Goal: Information Seeking & Learning: Learn about a topic

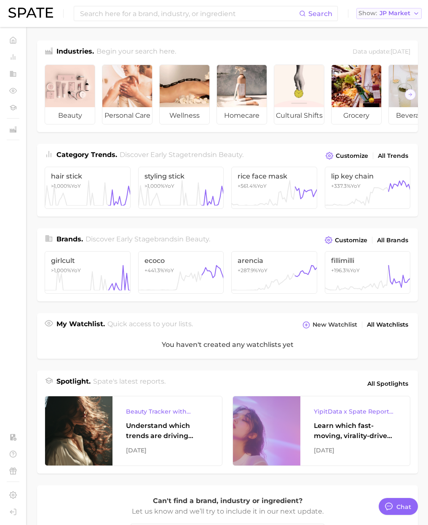
click at [401, 13] on span "JP Market" at bounding box center [395, 13] width 31 height 5
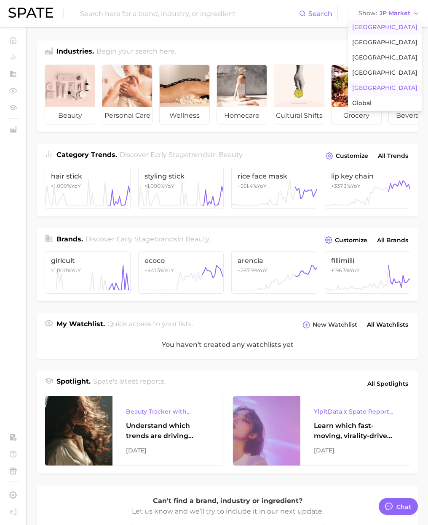
scroll to position [1382, 0]
click at [396, 26] on span "[GEOGRAPHIC_DATA]" at bounding box center [385, 27] width 65 height 7
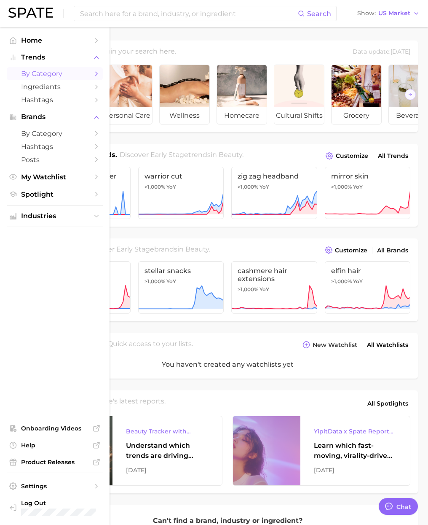
click at [47, 79] on link "by Category" at bounding box center [55, 73] width 96 height 13
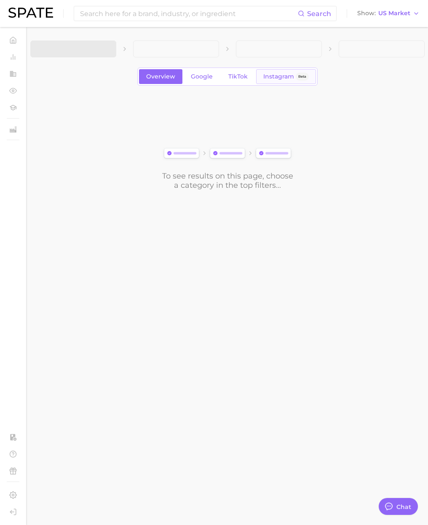
click at [289, 81] on link "Instagram Beta" at bounding box center [286, 76] width 60 height 15
click at [105, 52] on span at bounding box center [73, 48] width 86 height 17
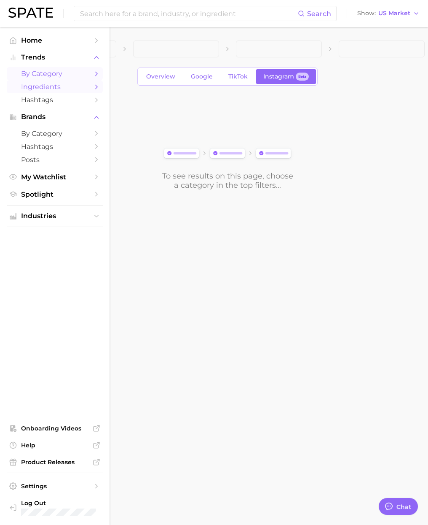
click at [40, 89] on span "Ingredients" at bounding box center [54, 87] width 67 height 8
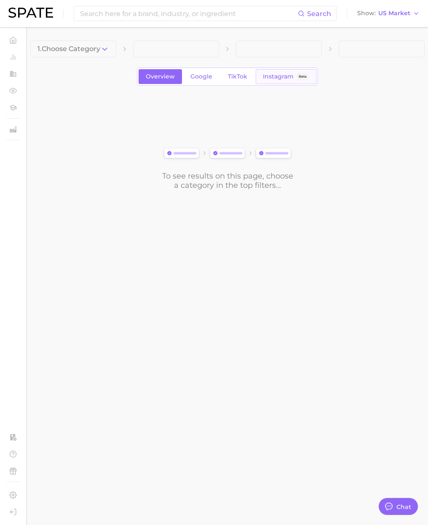
click at [282, 77] on span "Instagram" at bounding box center [278, 76] width 31 height 7
click at [89, 52] on span "1. Choose Category" at bounding box center [69, 49] width 63 height 8
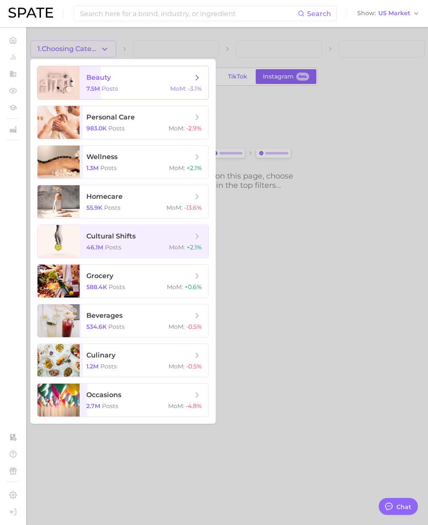
click at [89, 74] on span "beauty" at bounding box center [98, 77] width 24 height 8
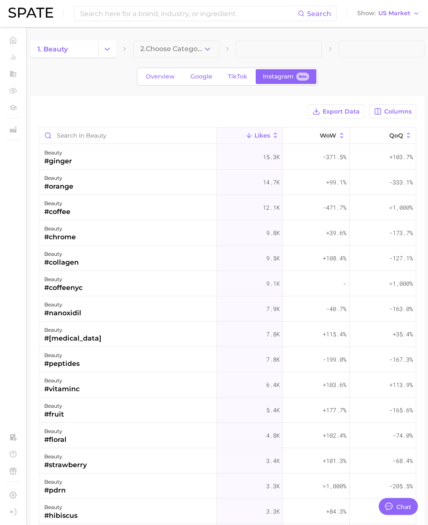
click at [173, 159] on div "beauty #ginger" at bounding box center [128, 156] width 178 height 25
click at [69, 157] on div "#ginger" at bounding box center [58, 161] width 28 height 10
drag, startPoint x: 60, startPoint y: 162, endPoint x: 64, endPoint y: 133, distance: 28.9
click at [60, 161] on div "#ginger" at bounding box center [58, 161] width 28 height 10
click at [65, 107] on div "Export Data Columns" at bounding box center [228, 111] width 378 height 14
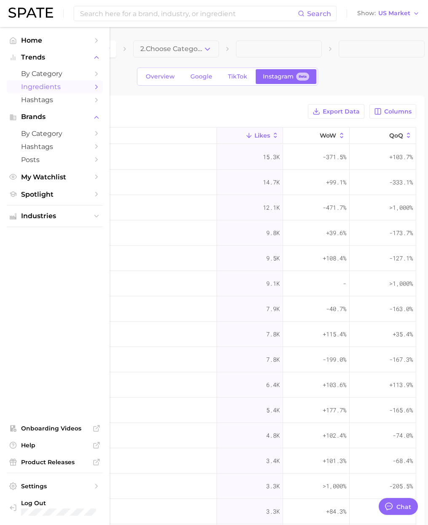
click at [43, 86] on span "Ingredients" at bounding box center [54, 87] width 67 height 8
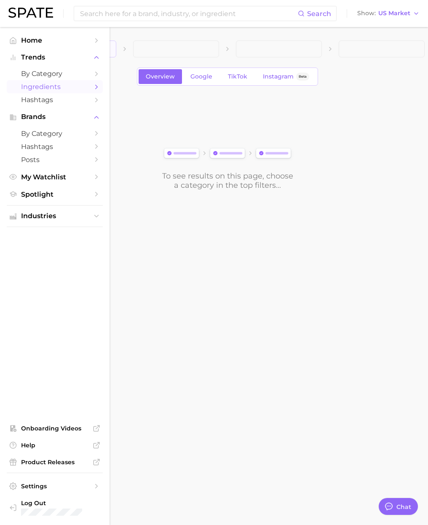
click at [106, 51] on icon "button" at bounding box center [104, 49] width 9 height 9
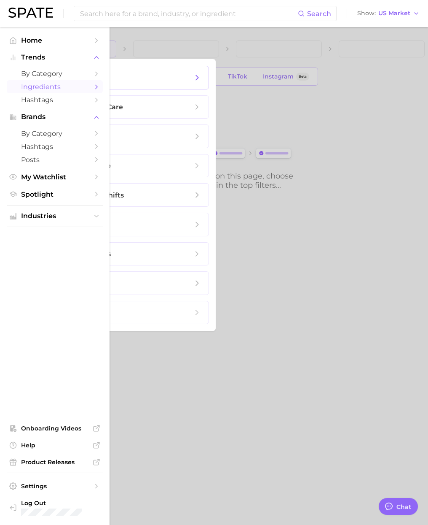
click at [105, 74] on span "beauty" at bounding box center [134, 77] width 118 height 9
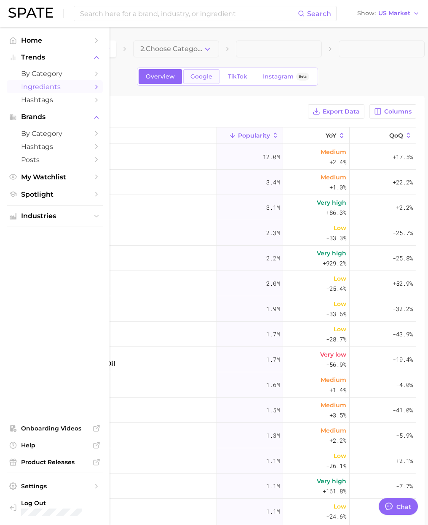
click at [200, 81] on link "Google" at bounding box center [201, 76] width 36 height 15
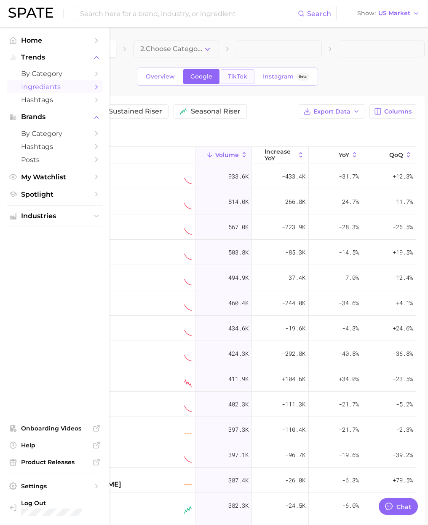
click at [234, 77] on span "TikTok" at bounding box center [237, 76] width 19 height 7
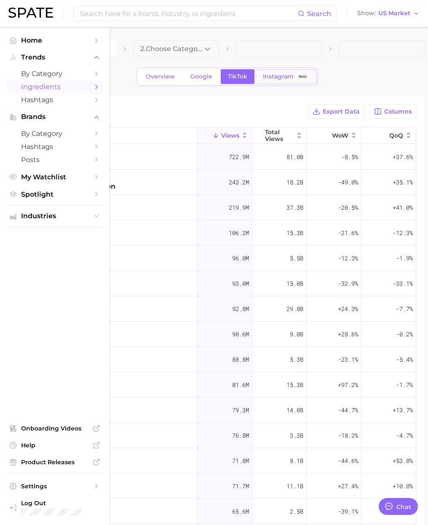
click at [283, 75] on span "Instagram" at bounding box center [278, 76] width 31 height 7
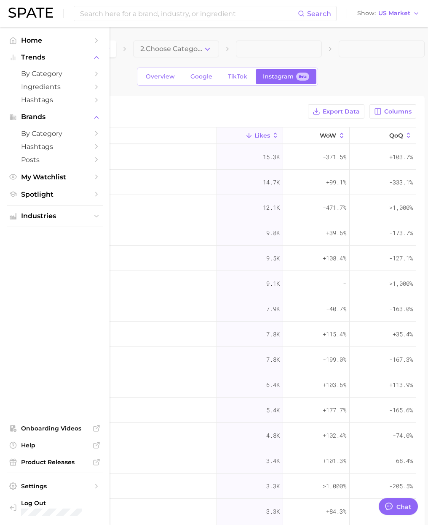
drag, startPoint x: 135, startPoint y: 154, endPoint x: 116, endPoint y: 155, distance: 18.6
click at [135, 154] on div "beauty #ginger" at bounding box center [128, 156] width 178 height 25
click at [67, 159] on div "#ginger" at bounding box center [58, 161] width 28 height 10
drag, startPoint x: 64, startPoint y: 162, endPoint x: 68, endPoint y: 104, distance: 58.3
click at [64, 162] on div "#ginger" at bounding box center [58, 161] width 28 height 10
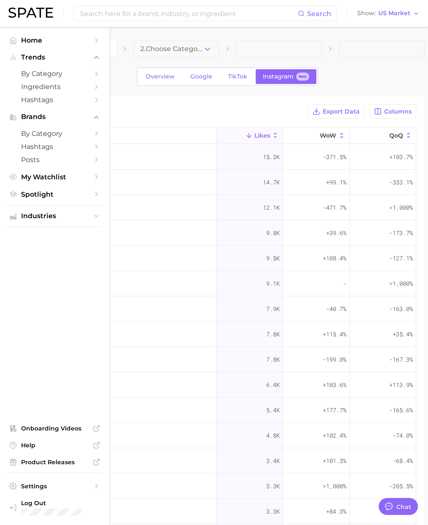
click at [68, 102] on div "Export Data Columns Likes WoW QoQ beauty #ginger 15.3k -371.5% +103.7% beauty #…" at bounding box center [227, 378] width 395 height 564
drag, startPoint x: 84, startPoint y: 132, endPoint x: 176, endPoint y: 94, distance: 99.9
click at [86, 131] on input "Search in beauty" at bounding box center [128, 135] width 178 height 16
click at [234, 76] on span "TikTok" at bounding box center [237, 76] width 19 height 7
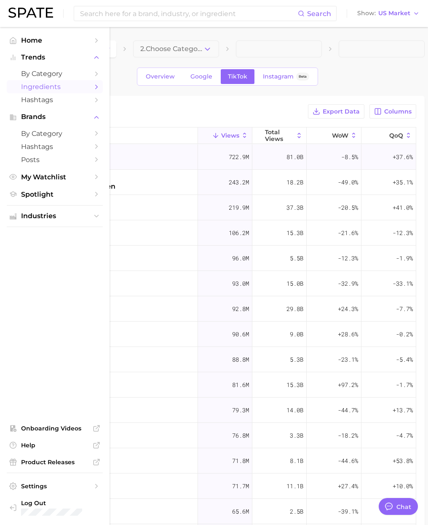
click at [92, 164] on div "#karseellcollagen" at bounding box center [75, 161] width 62 height 10
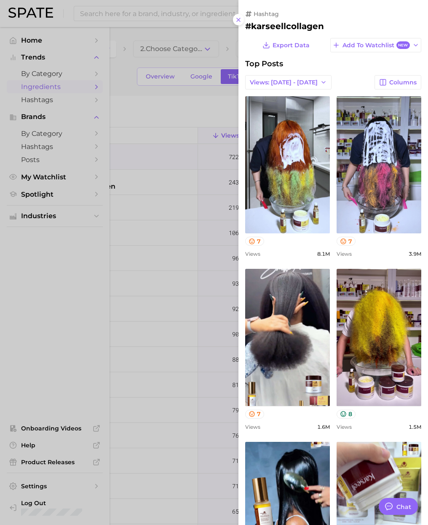
click at [141, 105] on div at bounding box center [214, 262] width 428 height 525
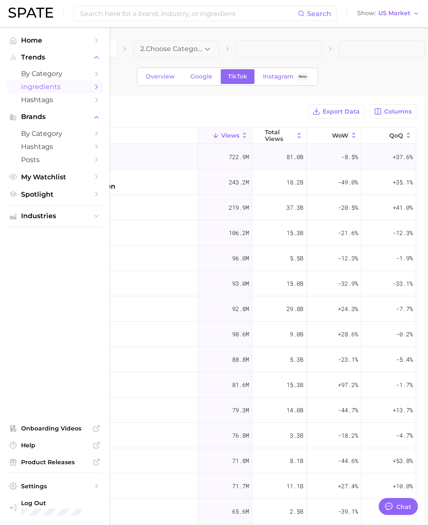
click at [120, 159] on div "beauty #karseellcollagen" at bounding box center [118, 156] width 159 height 25
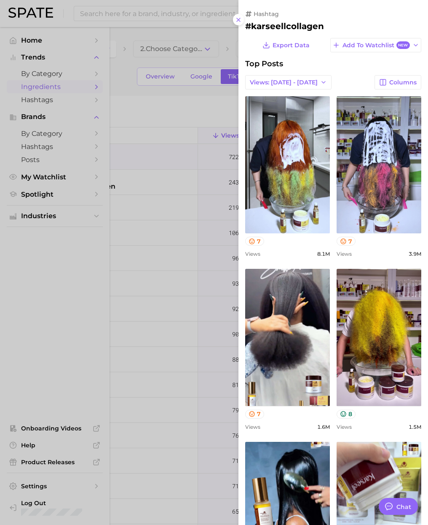
click at [116, 124] on div at bounding box center [214, 262] width 428 height 525
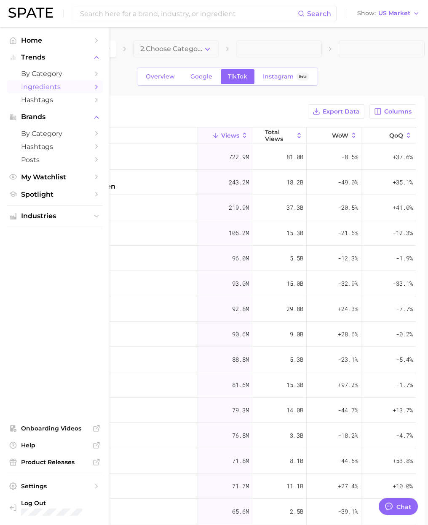
click at [161, 99] on div "Export Data Columns Views Total Views WoW QoQ beauty #karseellcollagen 722.9m 8…" at bounding box center [227, 378] width 395 height 564
click at [44, 85] on span "Ingredients" at bounding box center [54, 87] width 67 height 8
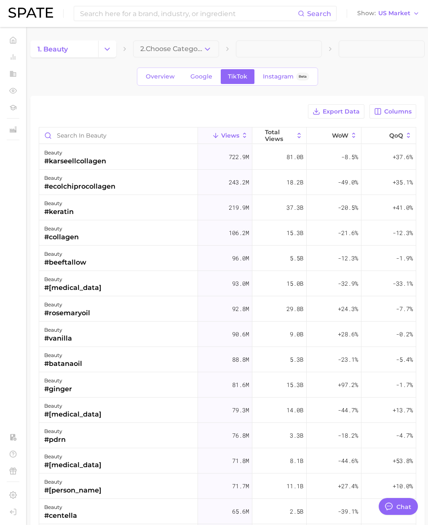
click at [183, 101] on div "Export Data Columns Views Total Views WoW QoQ beauty #karseellcollagen 722.9m 8…" at bounding box center [227, 378] width 395 height 564
click at [233, 76] on span "TikTok" at bounding box center [237, 76] width 19 height 7
click at [187, 78] on link "Google" at bounding box center [201, 76] width 36 height 15
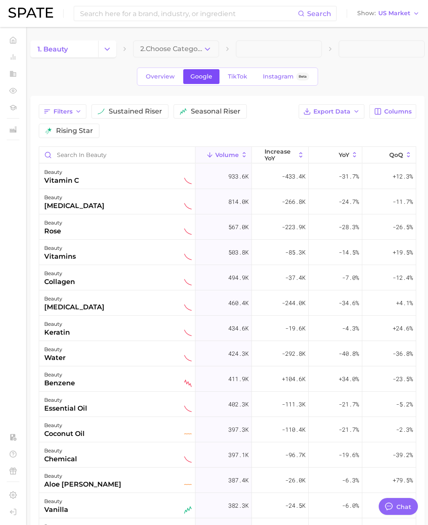
click at [209, 76] on span "Google" at bounding box center [202, 76] width 22 height 7
click at [245, 77] on span "TikTok" at bounding box center [237, 76] width 19 height 7
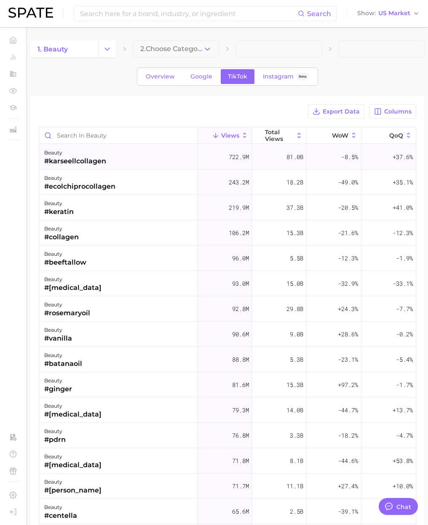
click at [97, 165] on div "#karseellcollagen" at bounding box center [75, 161] width 62 height 10
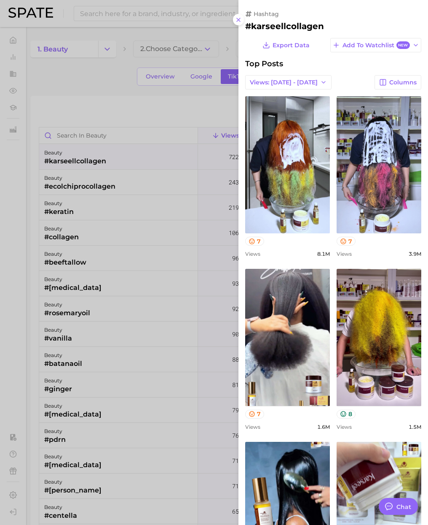
click at [140, 122] on div at bounding box center [214, 262] width 428 height 525
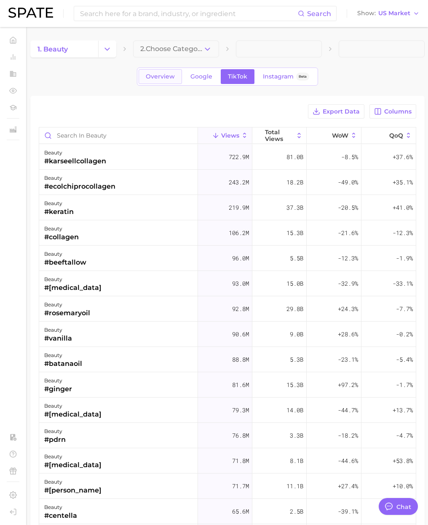
click at [153, 84] on link "Overview" at bounding box center [160, 76] width 43 height 15
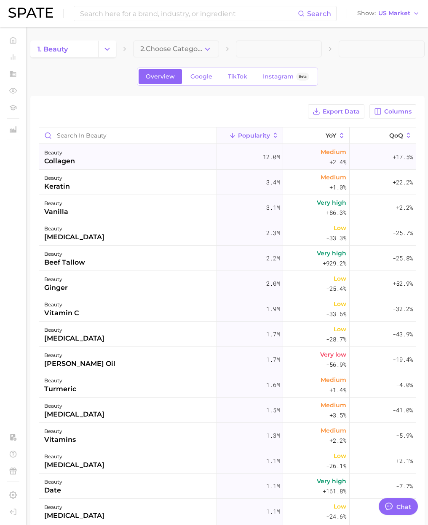
click at [125, 151] on div "beauty collagen" at bounding box center [128, 156] width 178 height 25
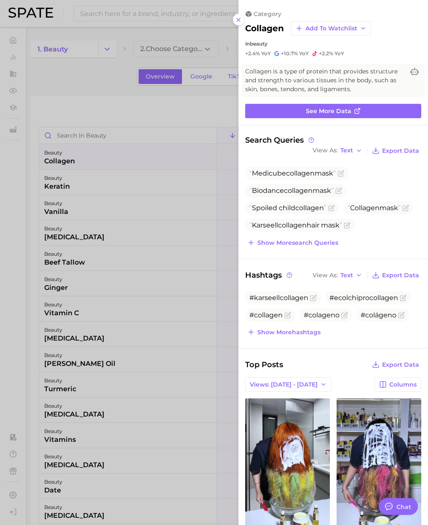
click at [198, 105] on div at bounding box center [214, 262] width 428 height 525
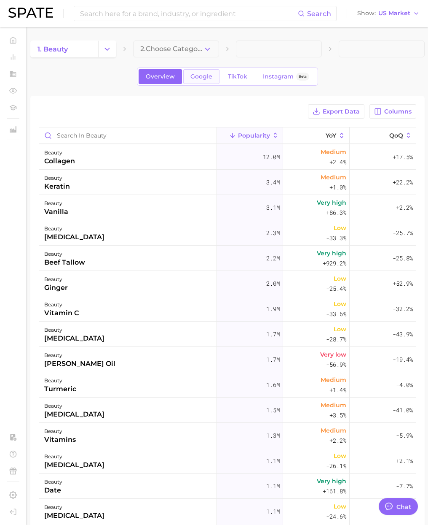
click at [199, 83] on link "Google" at bounding box center [201, 76] width 36 height 15
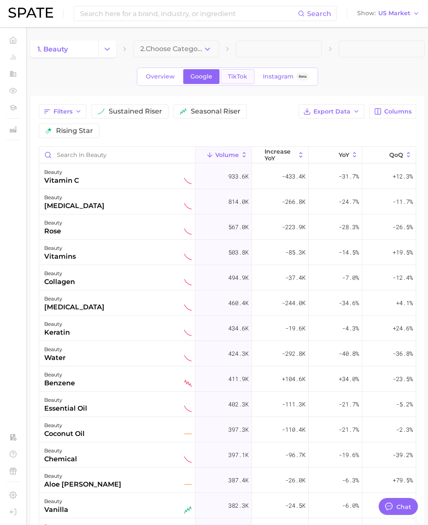
click at [239, 75] on span "TikTok" at bounding box center [237, 76] width 19 height 7
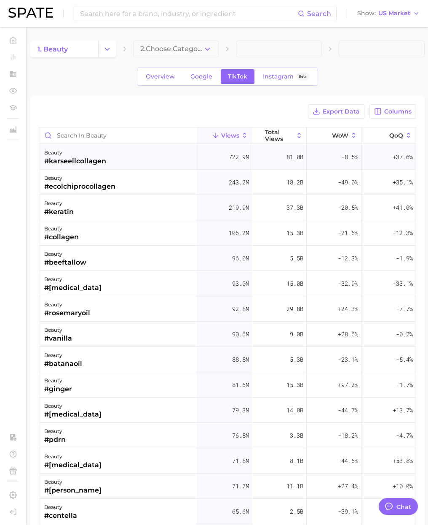
click at [131, 152] on div "beauty #karseellcollagen" at bounding box center [118, 156] width 159 height 25
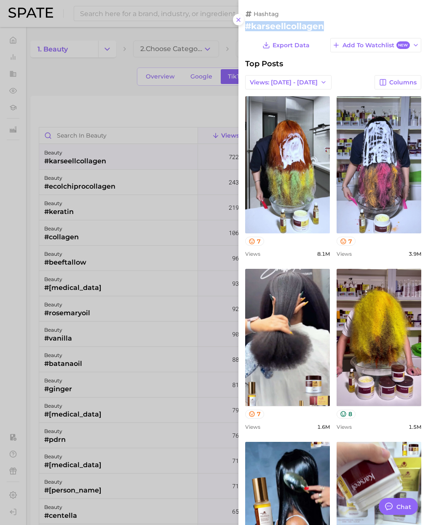
drag, startPoint x: 298, startPoint y: 24, endPoint x: 247, endPoint y: 24, distance: 50.6
click at [247, 24] on h2 "#karseellcollagen" at bounding box center [333, 26] width 176 height 10
copy h2 "#karseellcollagen"
click at [28, 253] on div at bounding box center [214, 262] width 428 height 525
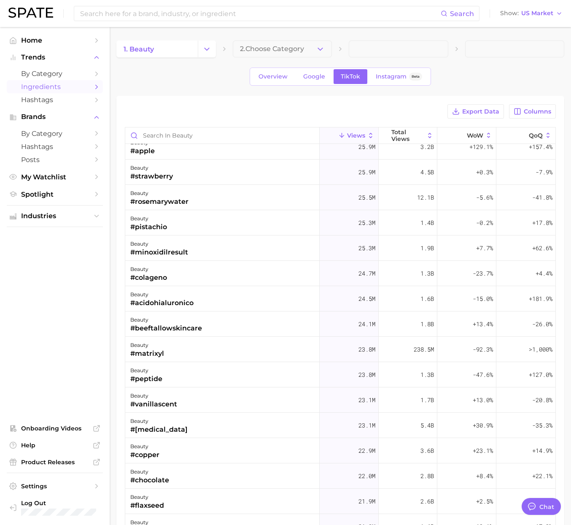
scroll to position [955, 0]
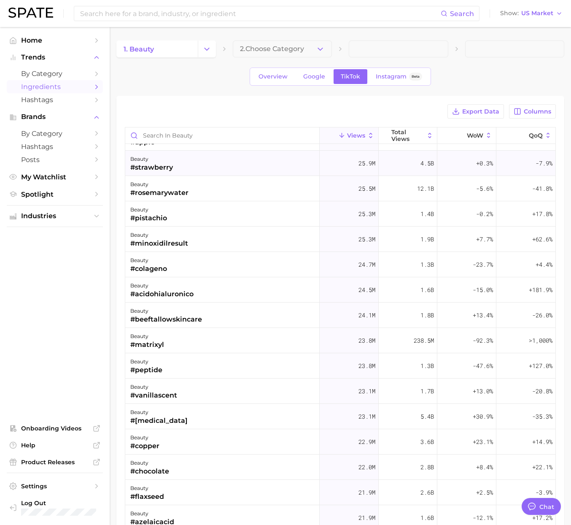
click at [207, 169] on div "beauty #strawberry" at bounding box center [222, 163] width 194 height 25
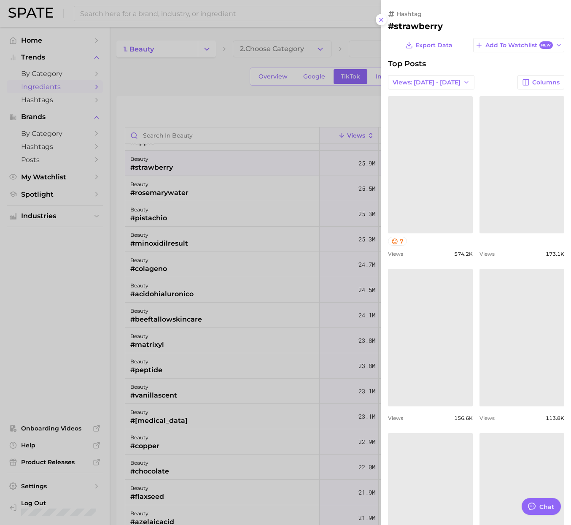
click at [198, 94] on div at bounding box center [285, 262] width 571 height 525
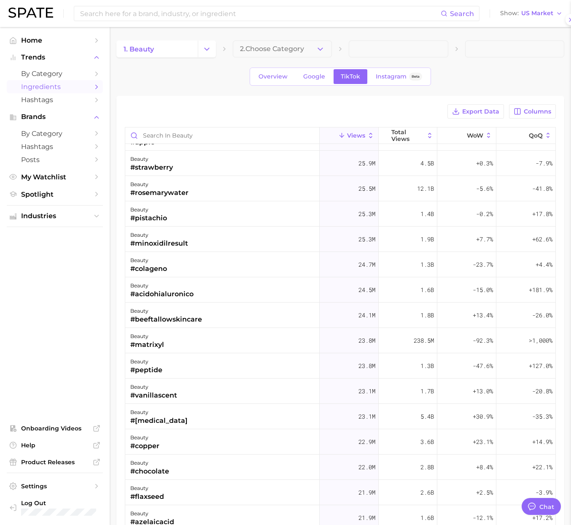
scroll to position [0, 0]
click at [392, 74] on span "Instagram" at bounding box center [391, 76] width 31 height 7
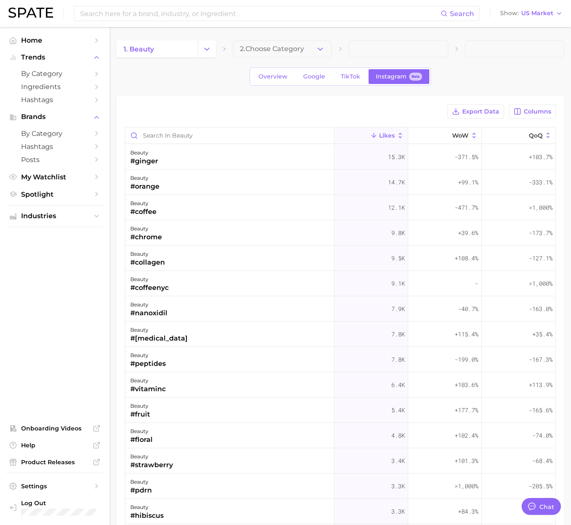
click at [226, 160] on div "beauty #ginger" at bounding box center [229, 156] width 209 height 25
click at [165, 161] on div "beauty #ginger" at bounding box center [229, 156] width 209 height 25
click at [148, 162] on div "#ginger" at bounding box center [144, 161] width 28 height 10
drag, startPoint x: 151, startPoint y: 185, endPoint x: 154, endPoint y: 197, distance: 12.3
click at [151, 186] on div "#orange" at bounding box center [144, 186] width 29 height 10
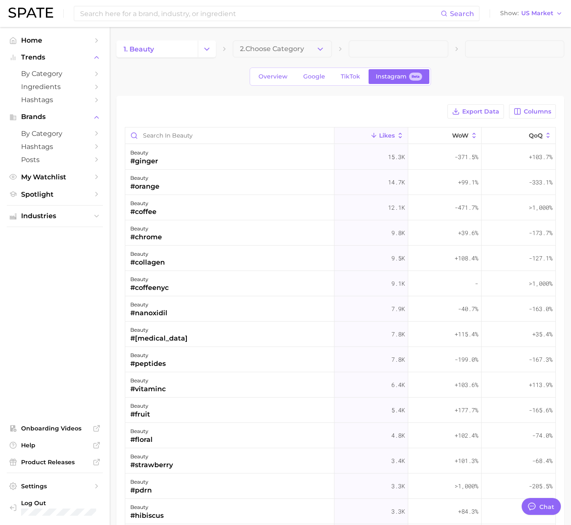
click at [155, 234] on div "#chrome" at bounding box center [146, 237] width 32 height 10
drag, startPoint x: 156, startPoint y: 237, endPoint x: 156, endPoint y: 262, distance: 24.9
click at [156, 241] on div "#chrome" at bounding box center [146, 237] width 32 height 10
click at [156, 264] on div "#collagen" at bounding box center [147, 262] width 35 height 10
drag, startPoint x: 162, startPoint y: 302, endPoint x: 165, endPoint y: 295, distance: 7.5
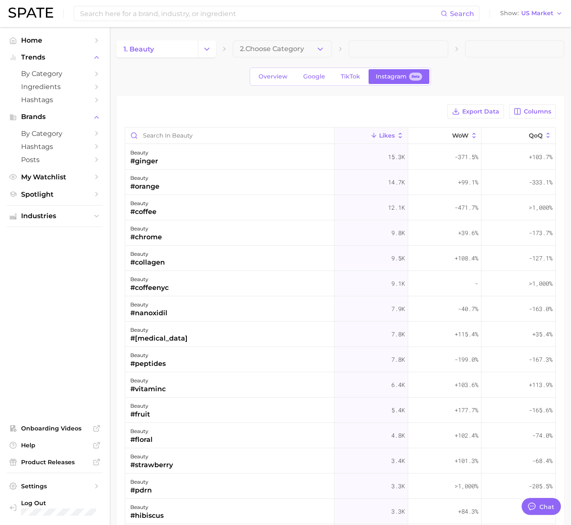
click at [164, 297] on div "beauty #nanoxidil" at bounding box center [229, 308] width 209 height 25
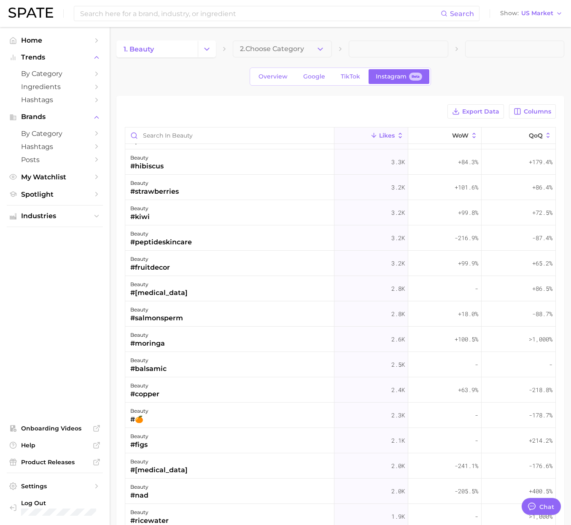
click at [165, 295] on div "#adapalene" at bounding box center [158, 293] width 57 height 10
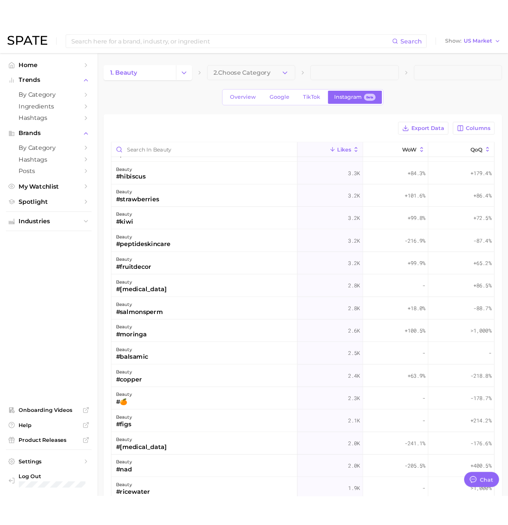
scroll to position [348, 0]
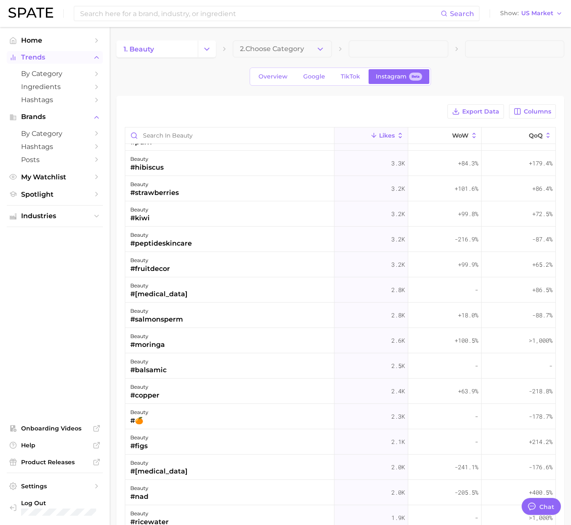
type textarea "x"
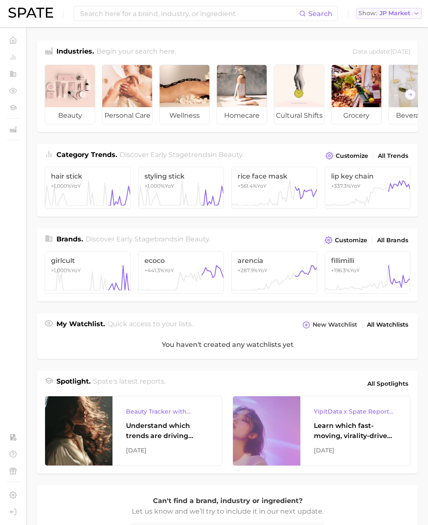
click at [404, 16] on span "JP Market" at bounding box center [395, 13] width 31 height 5
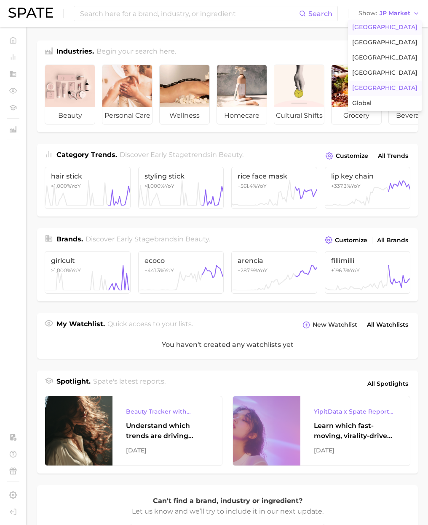
click at [383, 27] on span "[GEOGRAPHIC_DATA]" at bounding box center [385, 27] width 65 height 7
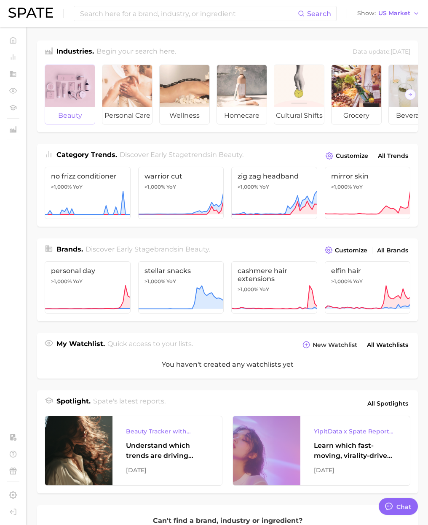
click at [56, 85] on div at bounding box center [70, 86] width 50 height 42
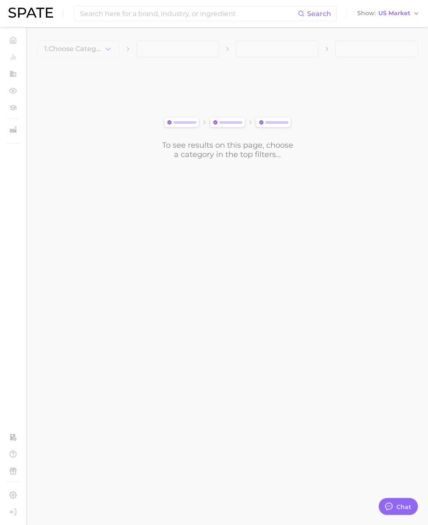
scroll to position [1382, 0]
click at [78, 49] on span "1. Choose Category" at bounding box center [73, 49] width 59 height 8
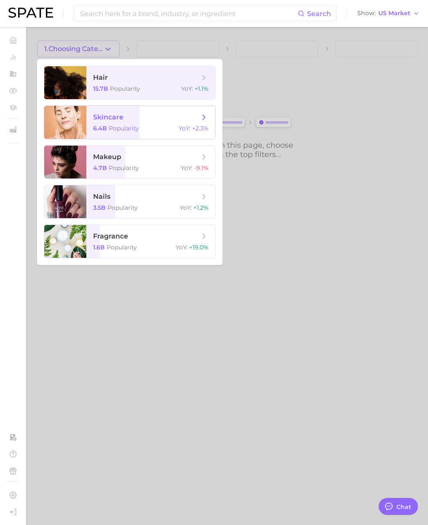
click at [125, 125] on span "Popularity" at bounding box center [124, 128] width 30 height 8
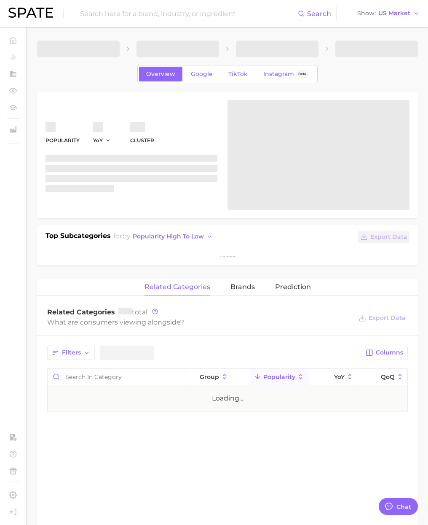
type textarea "x"
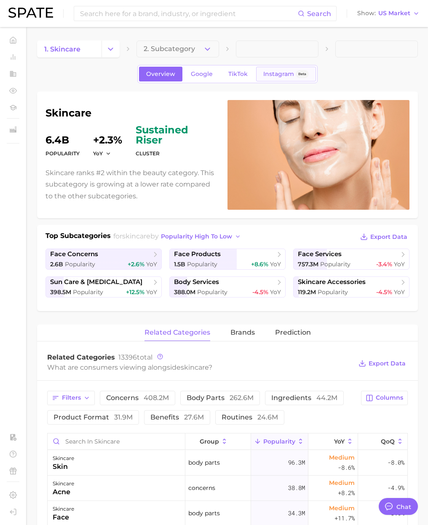
click at [277, 75] on span "Instagram" at bounding box center [279, 73] width 31 height 7
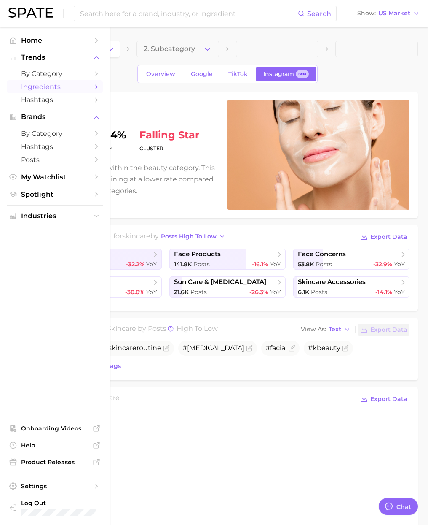
click at [32, 84] on span "Ingredients" at bounding box center [54, 87] width 67 height 8
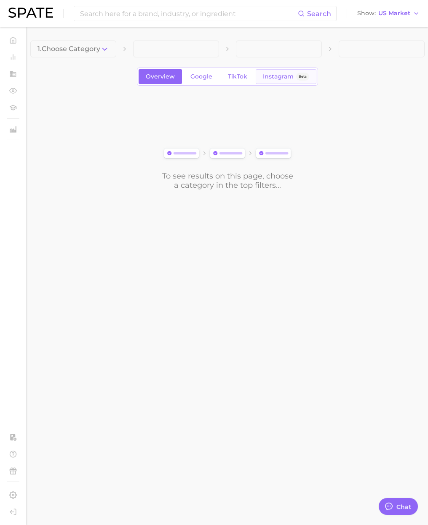
click at [275, 76] on span "Instagram" at bounding box center [278, 76] width 31 height 7
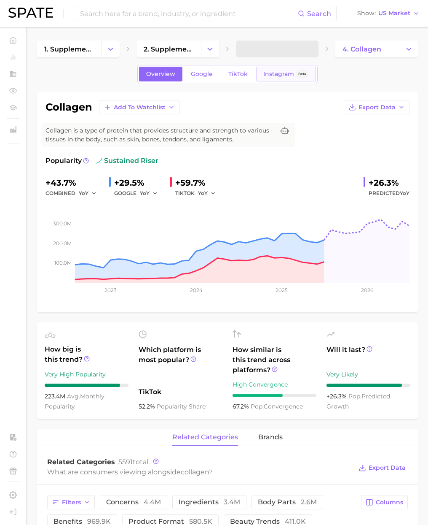
click at [288, 80] on link "Instagram Beta" at bounding box center [286, 74] width 60 height 15
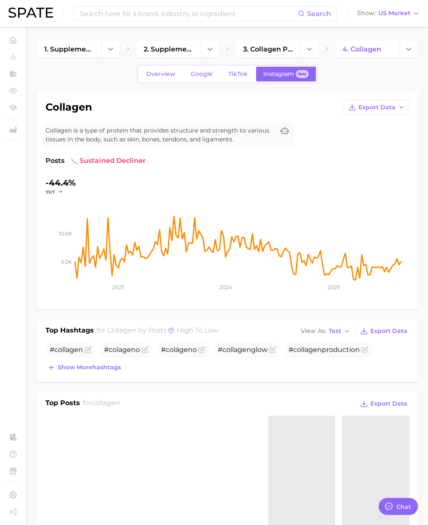
scroll to position [1382, 0]
